Goal: Information Seeking & Learning: Check status

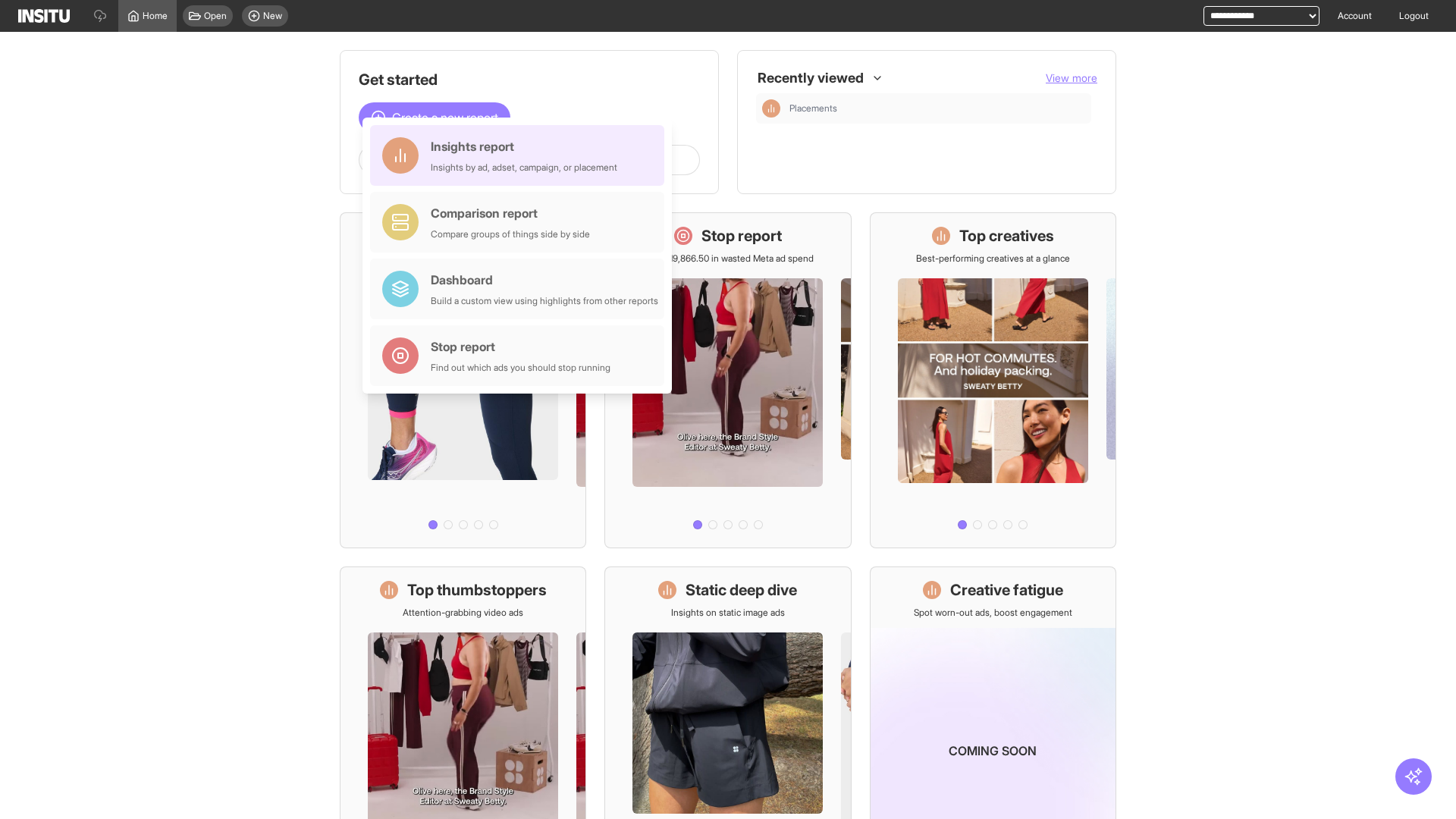
click at [521, 156] on div "Insights report Insights by ad, adset, campaign, or placement" at bounding box center [524, 155] width 186 height 36
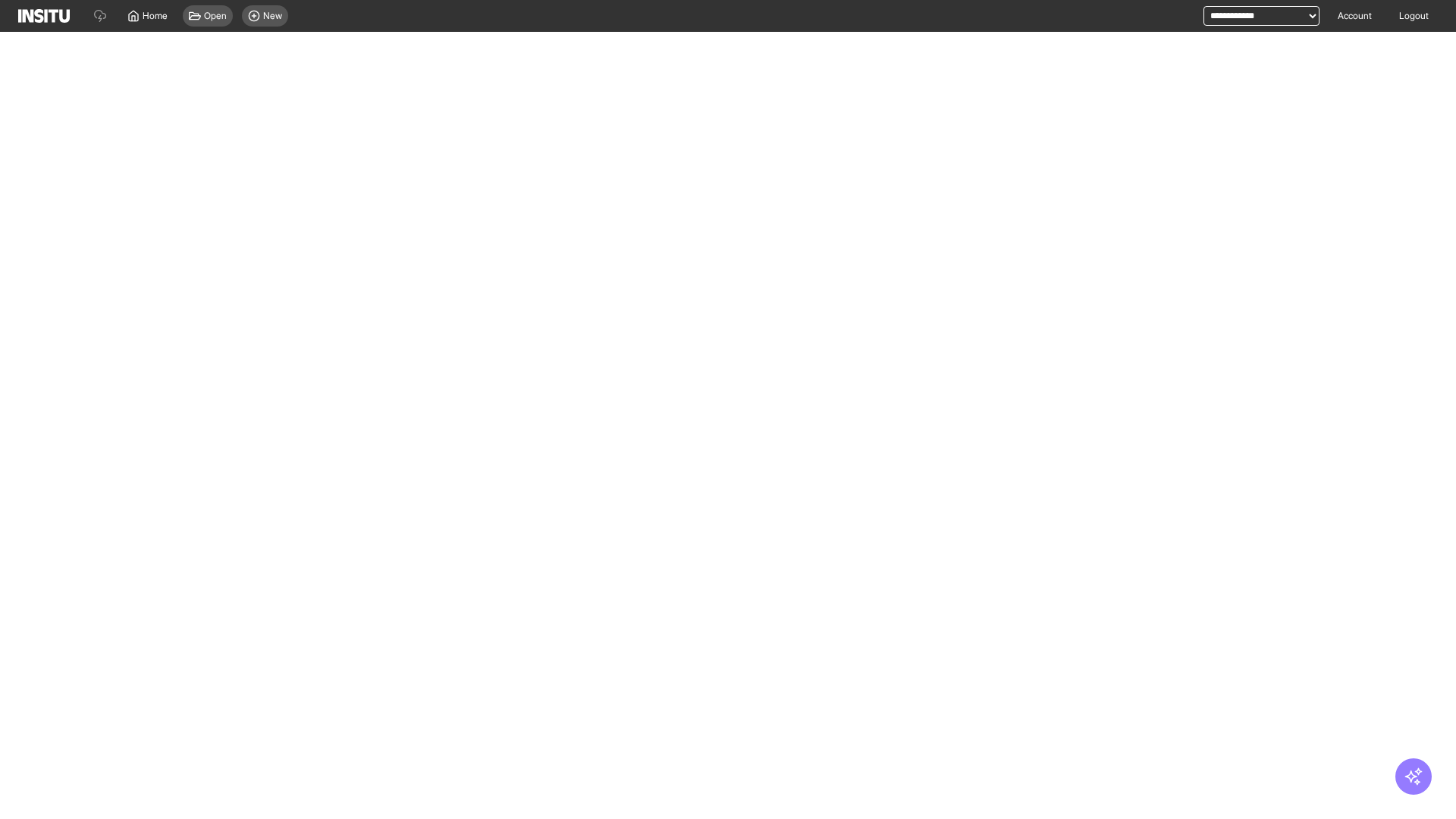
select select "**"
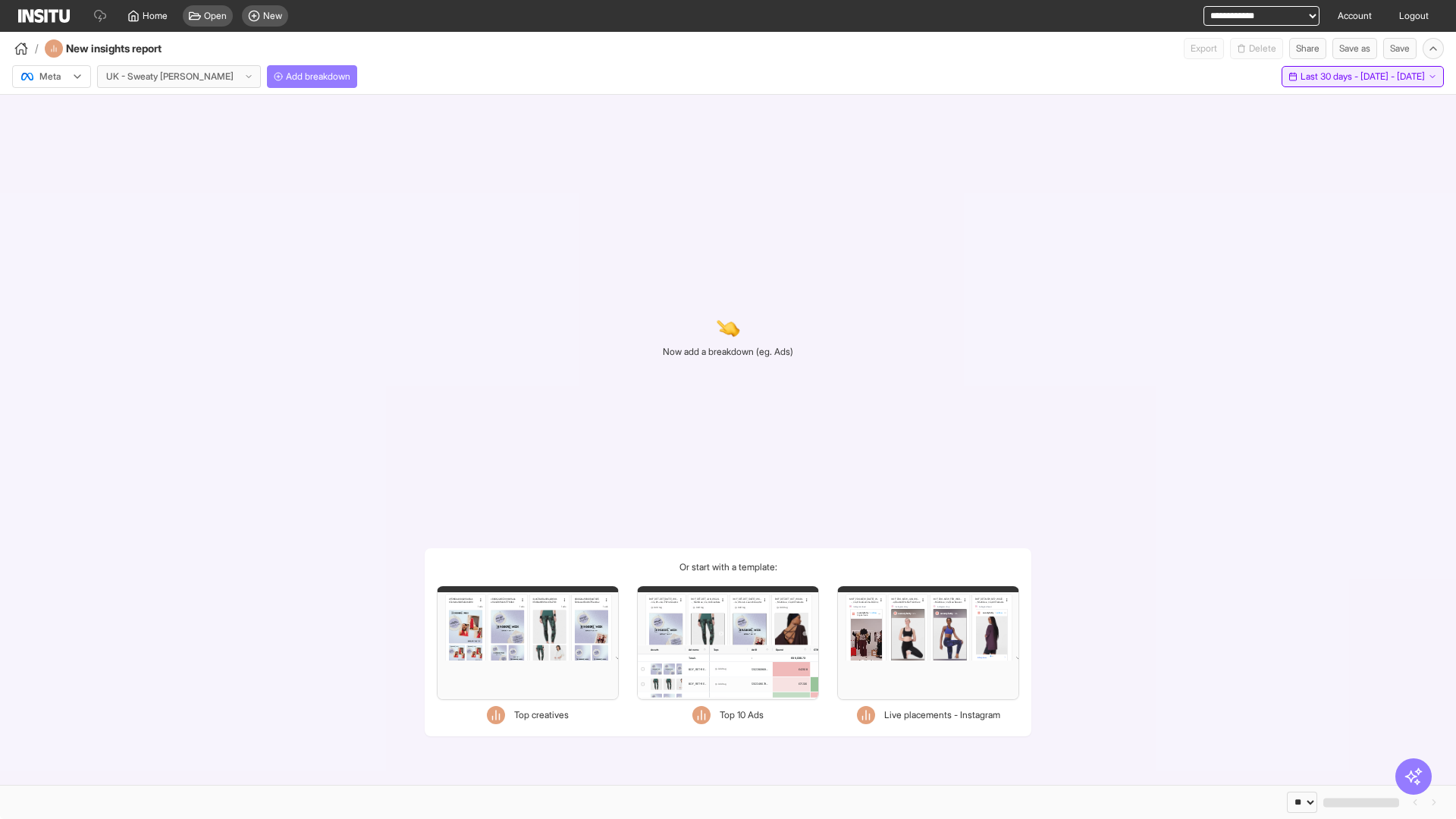
click at [1334, 76] on span "Last 30 days - [DATE] - [DATE]" at bounding box center [1363, 76] width 124 height 12
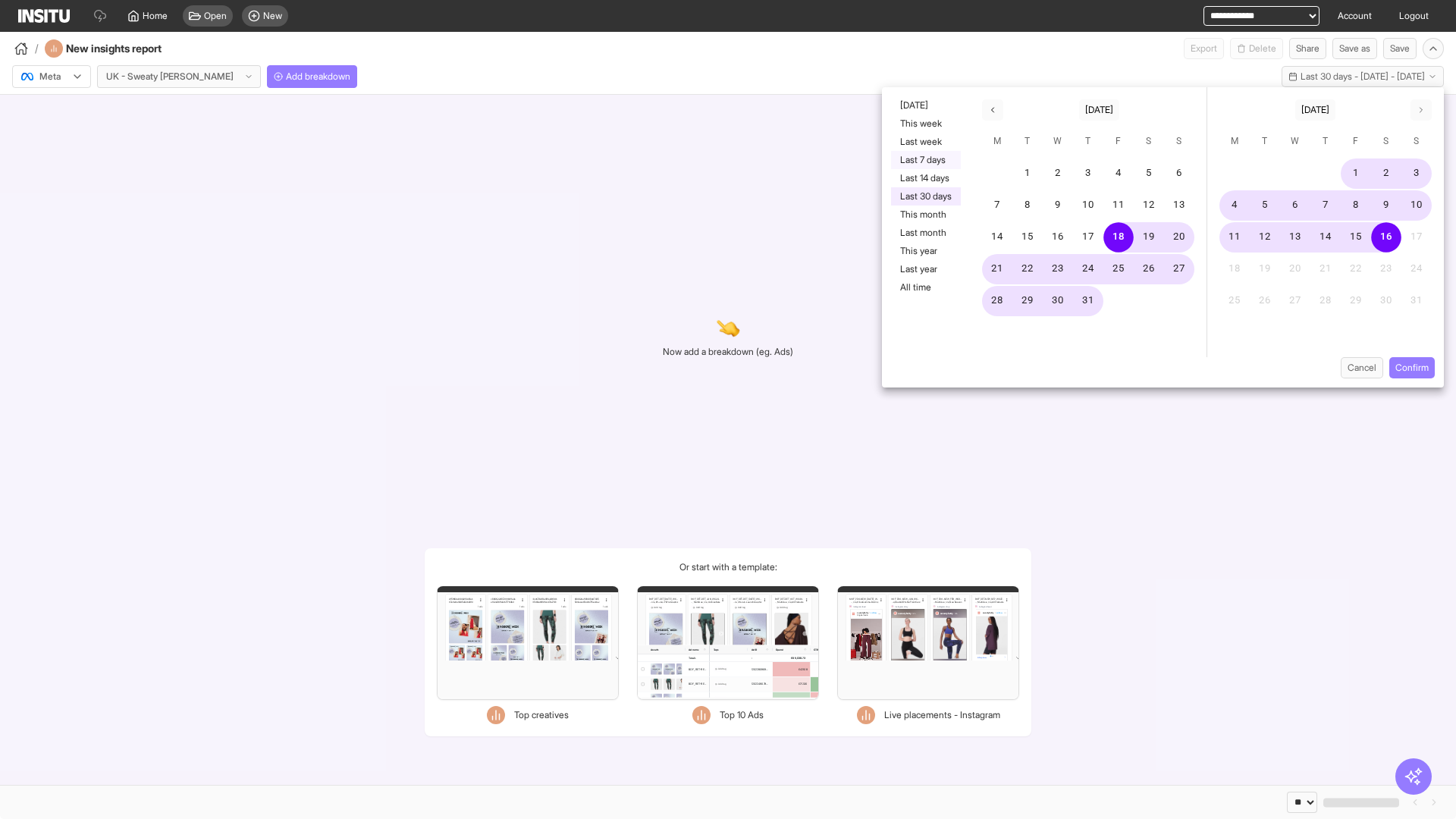
click at [924, 160] on button "Last 7 days" at bounding box center [926, 160] width 70 height 18
